Goal: Information Seeking & Learning: Learn about a topic

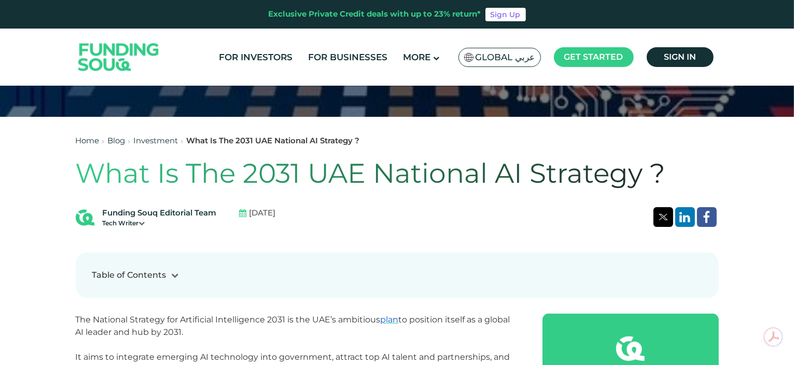
scroll to position [211, 0]
